Goal: Task Accomplishment & Management: Manage account settings

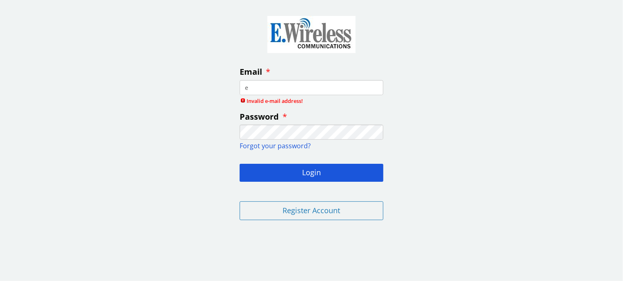
type input "[PERSON_NAME][EMAIL_ADDRESS][DOMAIN_NAME]"
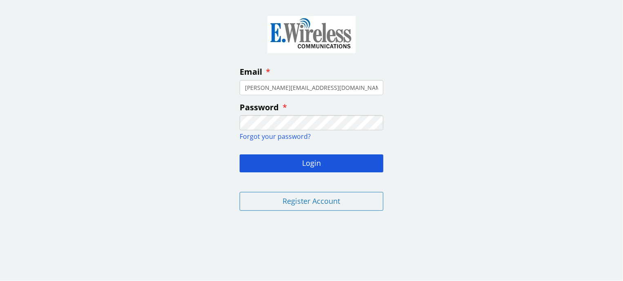
click at [240, 154] on button "Login" at bounding box center [312, 163] width 144 height 18
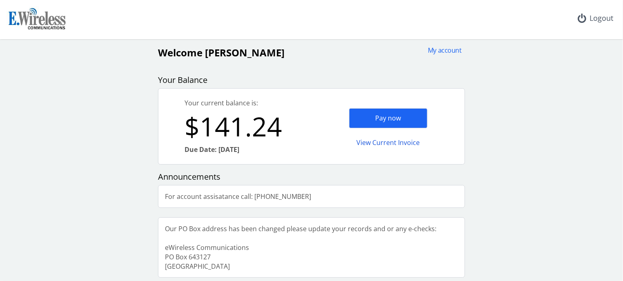
click at [570, 101] on div "My account Welcome [PERSON_NAME] Your Balance Your current balance is: $141.24 …" at bounding box center [311, 162] width 617 height 232
click at [377, 117] on div "Pay now" at bounding box center [388, 118] width 78 height 20
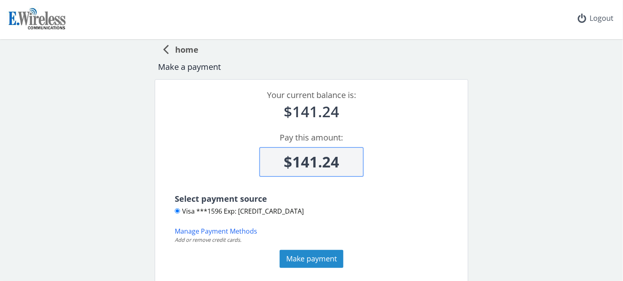
click at [305, 259] on button "Make payment" at bounding box center [312, 259] width 64 height 18
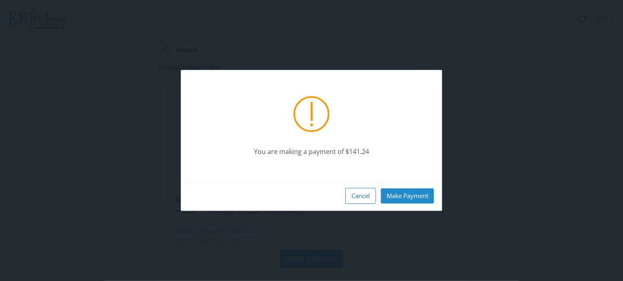
click at [409, 194] on button "Make Payment" at bounding box center [407, 195] width 53 height 15
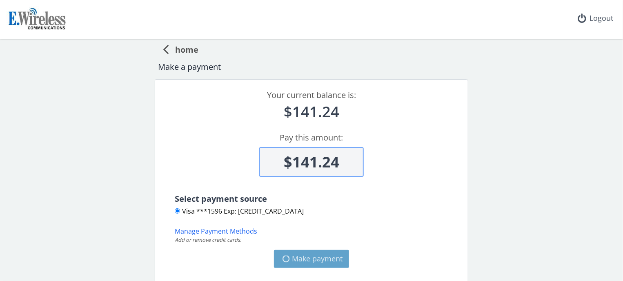
type input "$0"
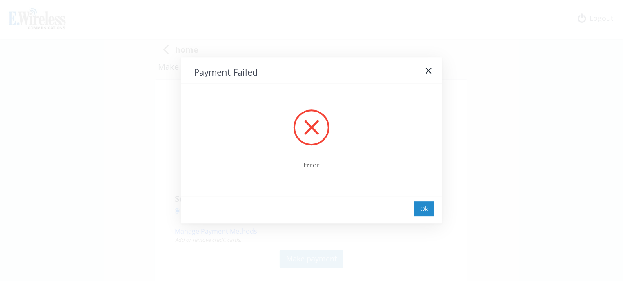
click at [428, 208] on div "Ok" at bounding box center [425, 208] width 20 height 15
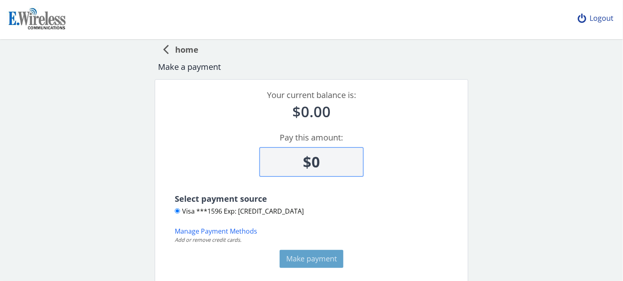
click at [607, 17] on div "Logout" at bounding box center [596, 18] width 49 height 37
